Goal: Information Seeking & Learning: Learn about a topic

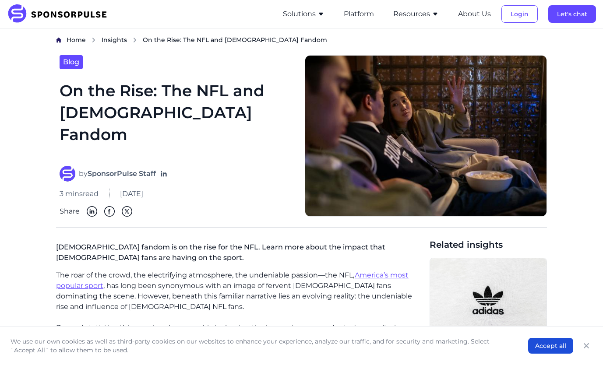
click at [264, 263] on p "[DEMOGRAPHIC_DATA] fandom is on the rise for the NFL. Learn more about the impa…" at bounding box center [239, 255] width 366 height 32
click at [348, 302] on p "The roar of the crowd, the electrifying atmosphere, the undeniable passion—the …" at bounding box center [239, 291] width 366 height 42
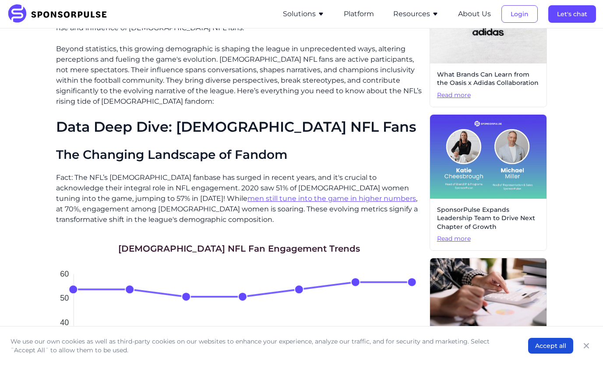
scroll to position [288, 0]
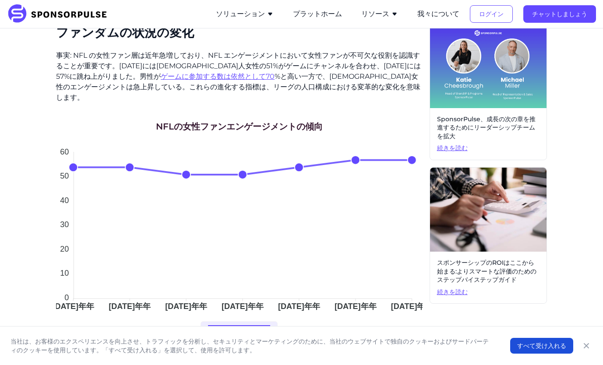
scroll to position [370, 0]
